Goal: Task Accomplishment & Management: Use online tool/utility

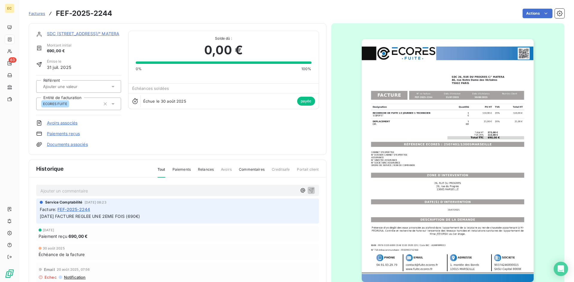
click at [36, 10] on div "Factures FEF-2025-2244" at bounding box center [70, 13] width 83 height 11
click at [36, 14] on span "Factures" at bounding box center [37, 13] width 16 height 5
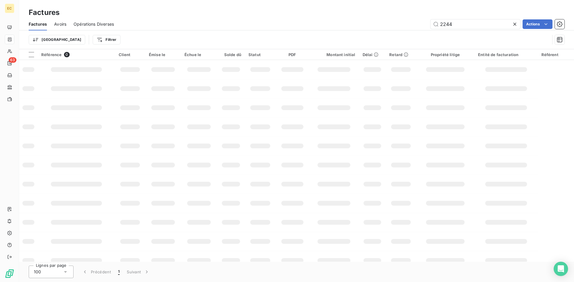
drag, startPoint x: 471, startPoint y: 27, endPoint x: 410, endPoint y: 28, distance: 60.6
click at [410, 28] on div "2244 Actions" at bounding box center [342, 24] width 443 height 10
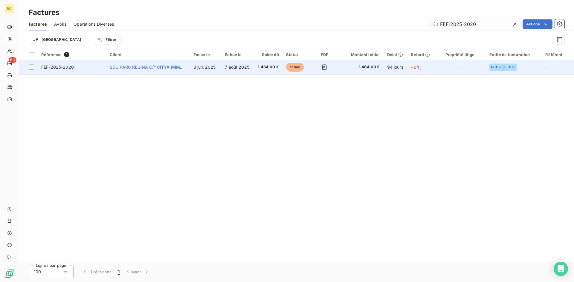
type input "FEF-2025-2020"
click at [142, 68] on span "SDC PARC REGINA C/° CITYA IMMO CONCEPT" at bounding box center [158, 67] width 96 height 5
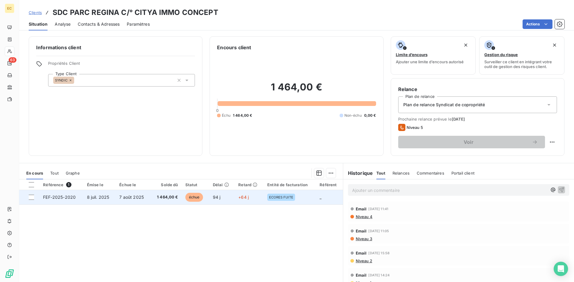
click at [90, 199] on span "8 juil. 2025" at bounding box center [98, 197] width 22 height 5
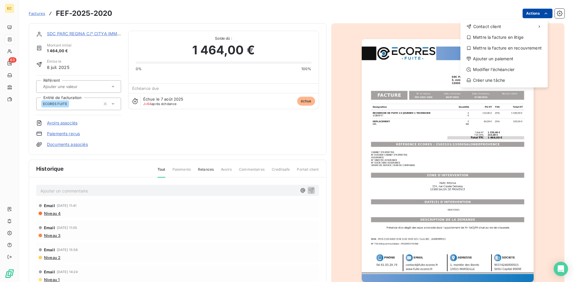
click at [524, 16] on html "EC 63 Factures FEF-2025-2020 Actions Contact client Mettre la facture en litige…" at bounding box center [287, 141] width 574 height 282
click at [513, 60] on div "Ajouter un paiement" at bounding box center [503, 59] width 82 height 10
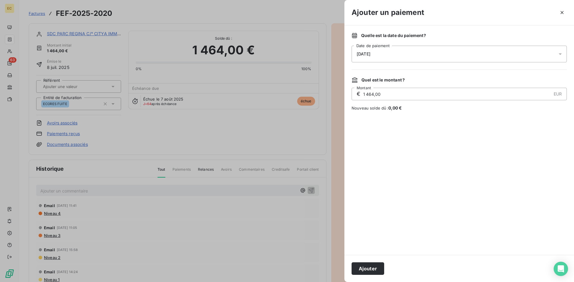
click at [380, 59] on div "[DATE]" at bounding box center [458, 54] width 215 height 17
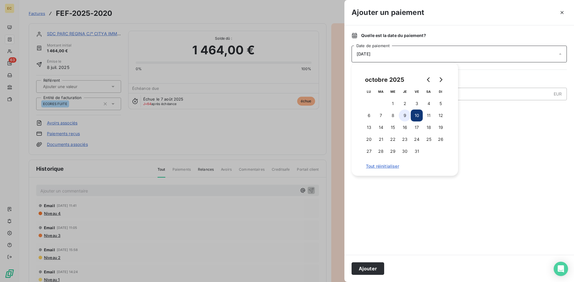
click at [406, 118] on button "9" at bounding box center [404, 116] width 12 height 12
click at [371, 272] on button "Ajouter" at bounding box center [367, 269] width 33 height 13
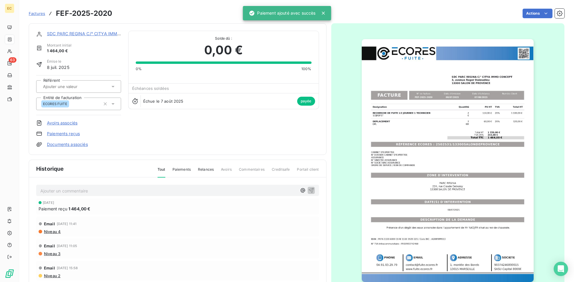
click at [61, 187] on p "Ajouter un commentaire ﻿" at bounding box center [168, 190] width 256 height 7
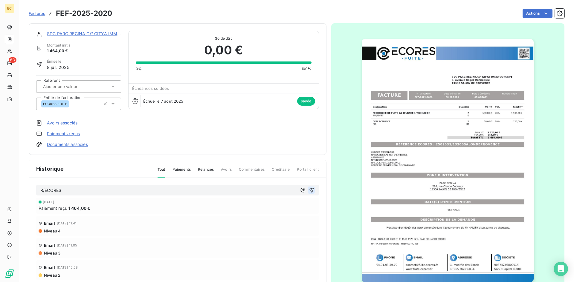
click at [308, 189] on icon "button" at bounding box center [310, 190] width 5 height 5
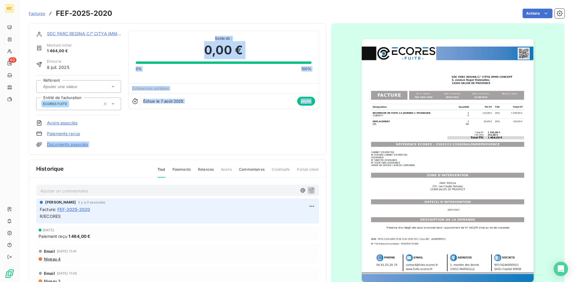
drag, startPoint x: 219, startPoint y: 135, endPoint x: 8, endPoint y: 142, distance: 210.7
click at [31, 148] on div "SDC PARC REGINA C/° CITYA IMMO CONCEPT Montant initial 1 464,00 € Émise le [DAT…" at bounding box center [178, 89] width 298 height 132
click at [40, 14] on span "Factures" at bounding box center [37, 13] width 16 height 5
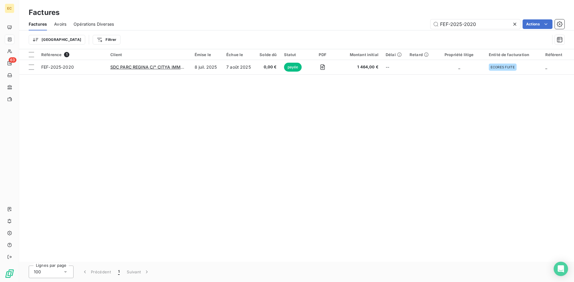
drag, startPoint x: 490, startPoint y: 25, endPoint x: 419, endPoint y: 25, distance: 71.1
click at [419, 25] on div "FEF-2025-2020 Actions" at bounding box center [342, 24] width 443 height 10
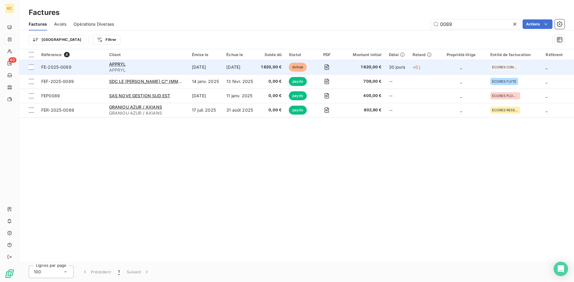
type input "0089"
click at [115, 67] on div "APPRYL" at bounding box center [147, 64] width 76 height 6
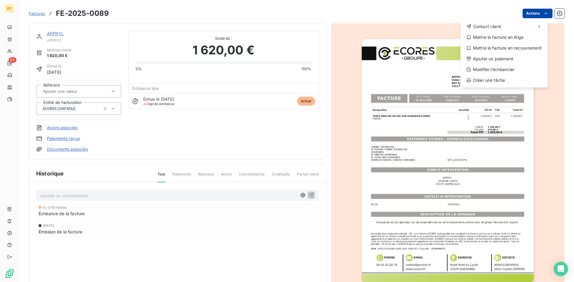
click at [538, 15] on html "EC 63 Factures FE-2025-0089 Actions Contact client Mettre la facture en litige …" at bounding box center [287, 141] width 574 height 282
click at [502, 61] on div "Ajouter un paiement" at bounding box center [503, 59] width 82 height 10
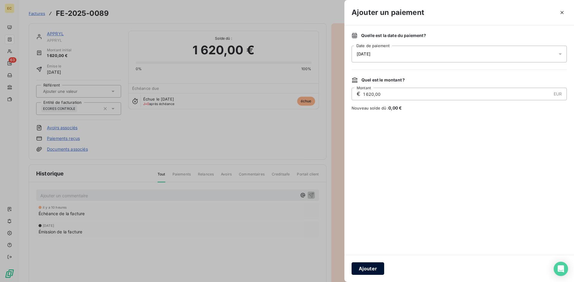
click at [375, 268] on button "Ajouter" at bounding box center [367, 269] width 33 height 13
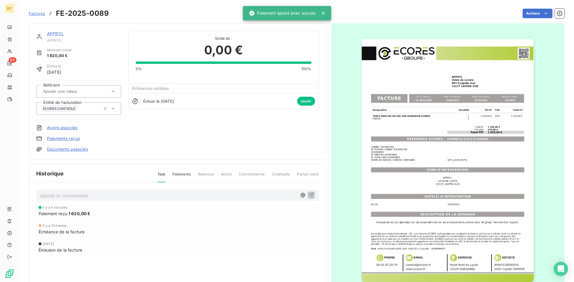
click at [37, 12] on span "Factures" at bounding box center [37, 13] width 16 height 5
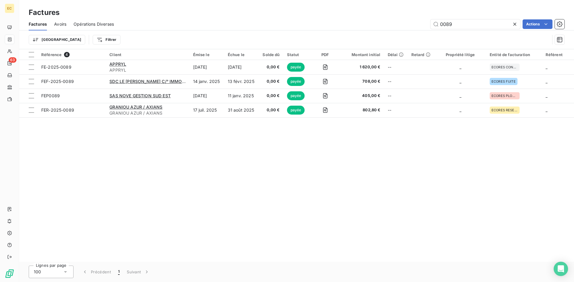
drag, startPoint x: 454, startPoint y: 26, endPoint x: 413, endPoint y: 24, distance: 41.0
click at [413, 24] on div "0089 Actions" at bounding box center [342, 24] width 443 height 10
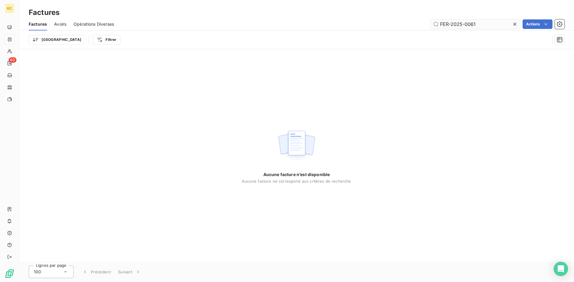
click at [481, 25] on input "FER-2025-0061" at bounding box center [475, 24] width 90 height 10
drag, startPoint x: 482, startPoint y: 24, endPoint x: 433, endPoint y: 20, distance: 49.1
click at [433, 20] on input "FER-2025-0061" at bounding box center [475, 24] width 90 height 10
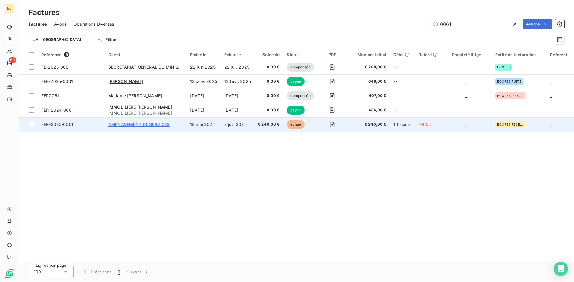
type input "0061"
click at [124, 126] on span "AMENAGEMENT ET SERVICES" at bounding box center [138, 124] width 61 height 5
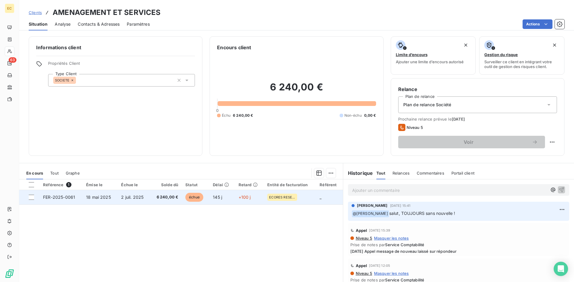
click at [154, 199] on span "6 240,00 €" at bounding box center [166, 197] width 24 height 6
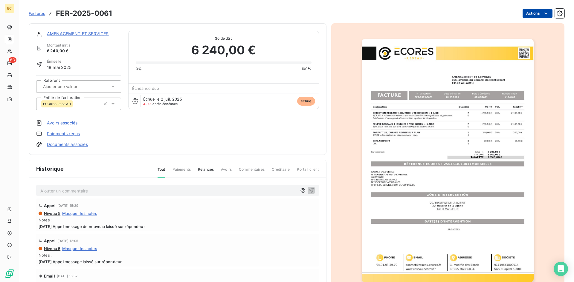
click at [535, 10] on html "EC 63 Factures FER-2025-0061 Actions AMENAGEMENT ET SERVICES Montant initial 6 …" at bounding box center [287, 141] width 574 height 282
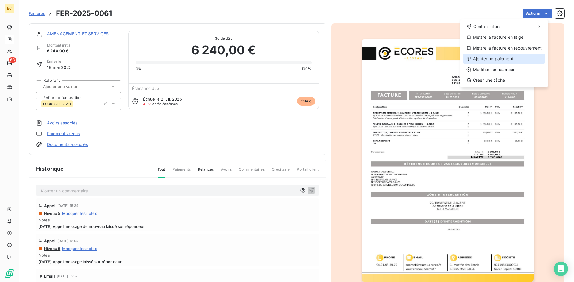
click at [520, 60] on div "Ajouter un paiement" at bounding box center [503, 59] width 82 height 10
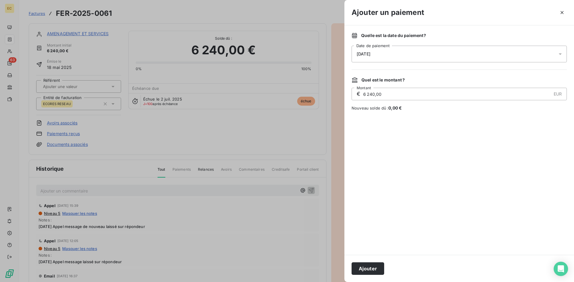
click at [420, 53] on div "[DATE]" at bounding box center [458, 54] width 215 height 17
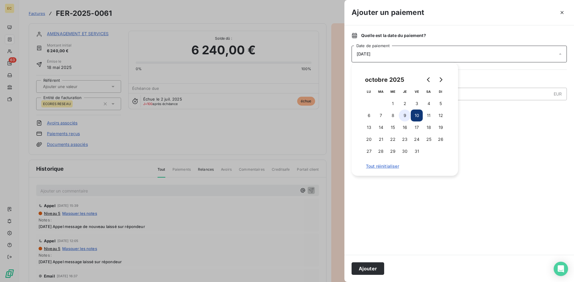
click at [404, 115] on button "9" at bounding box center [404, 116] width 12 height 12
click at [371, 275] on div "Ajouter" at bounding box center [458, 268] width 229 height 27
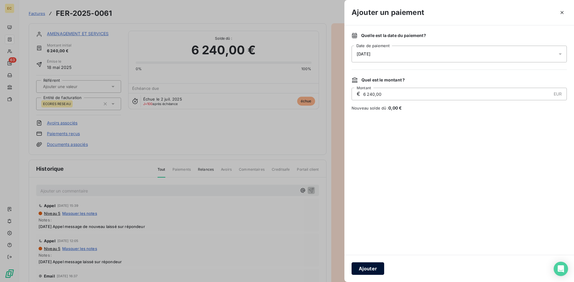
click at [370, 272] on button "Ajouter" at bounding box center [367, 269] width 33 height 13
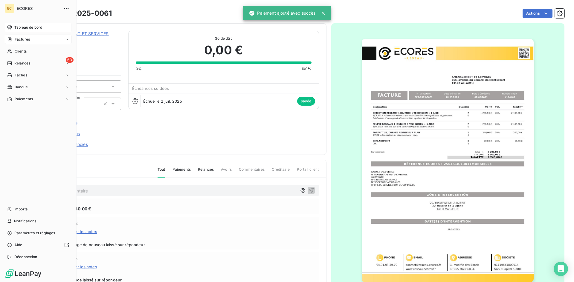
click at [26, 30] on div "Tableau de bord" at bounding box center [38, 28] width 67 height 10
